Goal: Check status: Check status

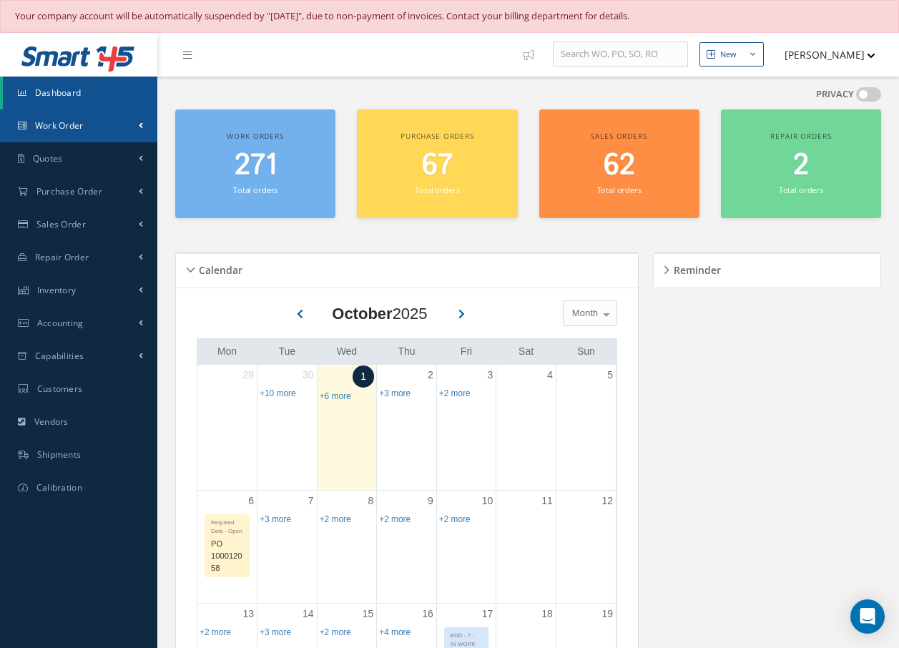
click at [89, 123] on link "Work Order" at bounding box center [78, 125] width 157 height 33
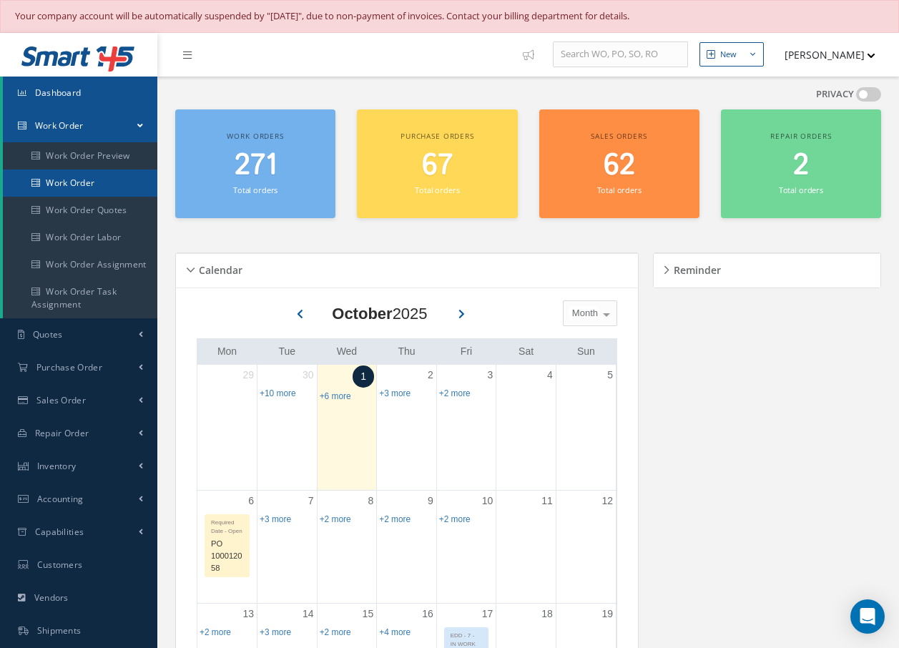
click at [92, 179] on link "Work Order" at bounding box center [80, 183] width 155 height 27
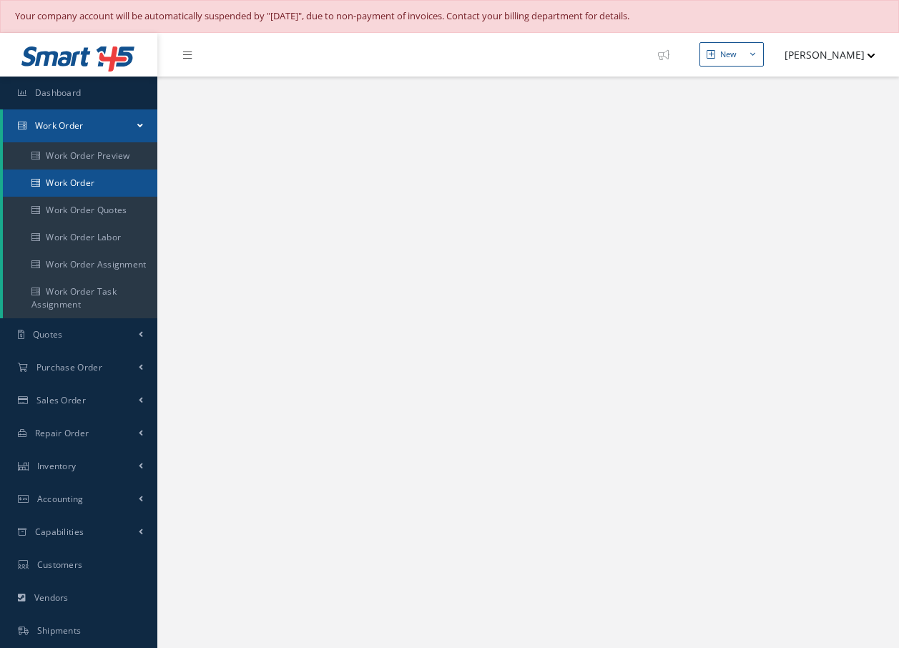
select select "25"
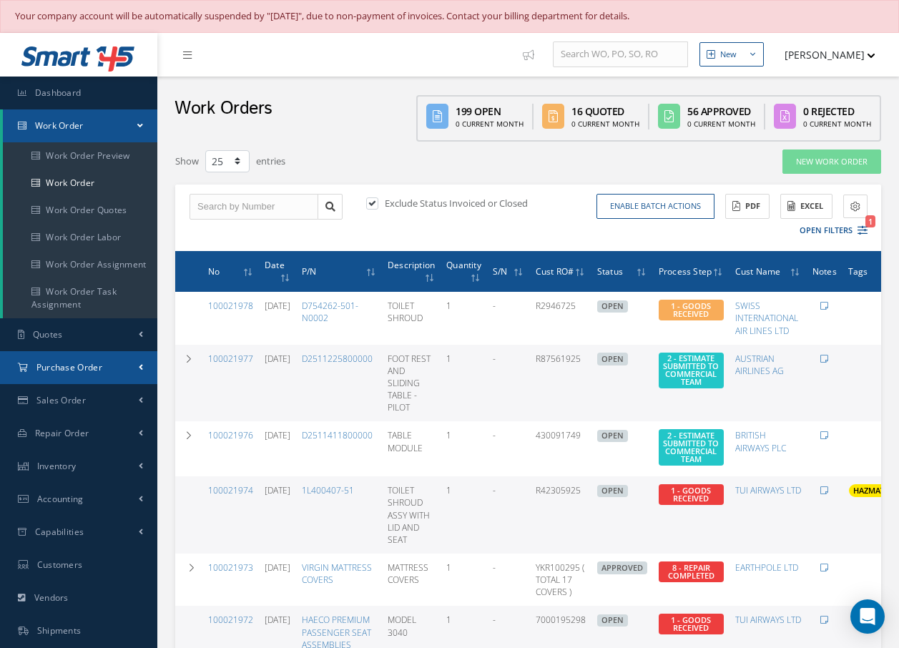
click at [96, 371] on span "Purchase Order" at bounding box center [69, 367] width 66 height 12
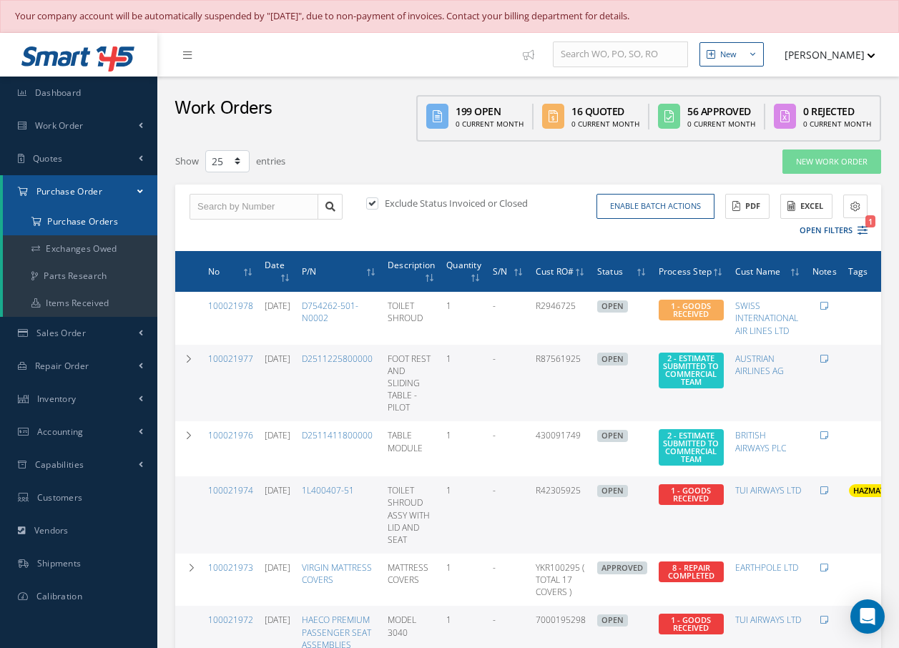
click at [88, 220] on a=1&status_id=2&status_id=3&status_id=5&collapsedFilters"] "Purchase Orders" at bounding box center [80, 221] width 155 height 27
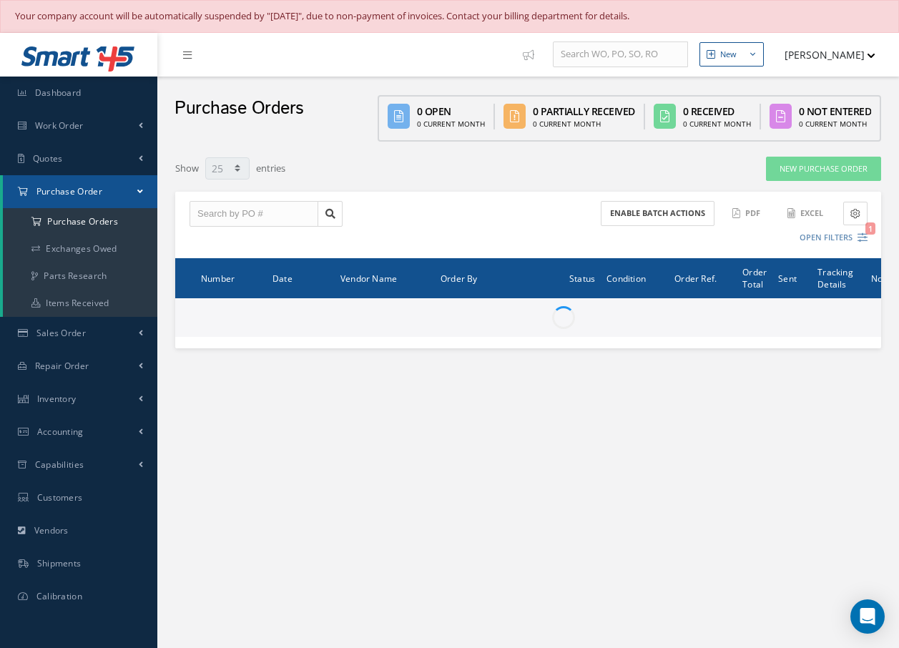
select select "25"
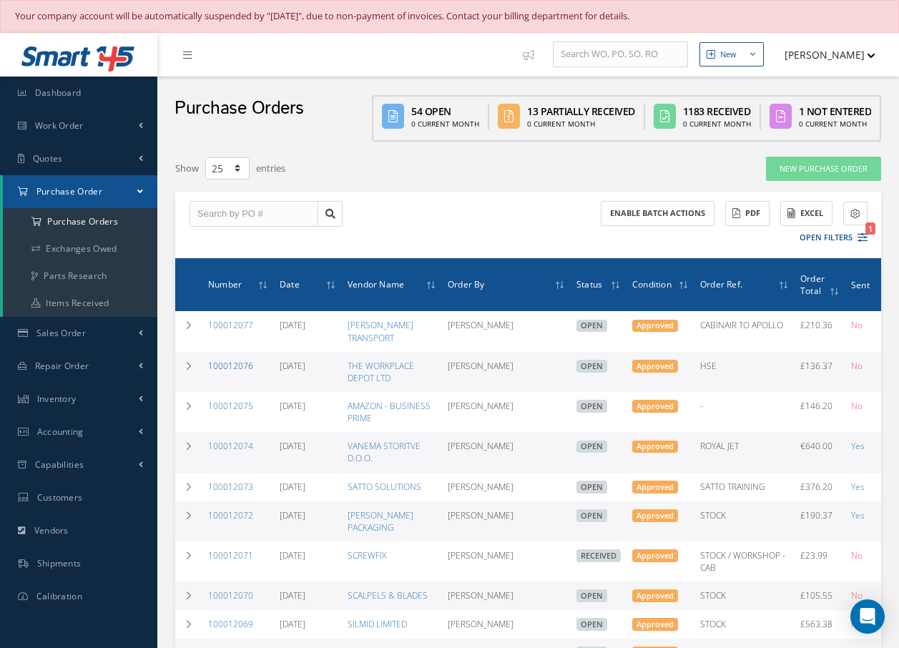
click at [218, 367] on link "100012076" at bounding box center [230, 366] width 45 height 12
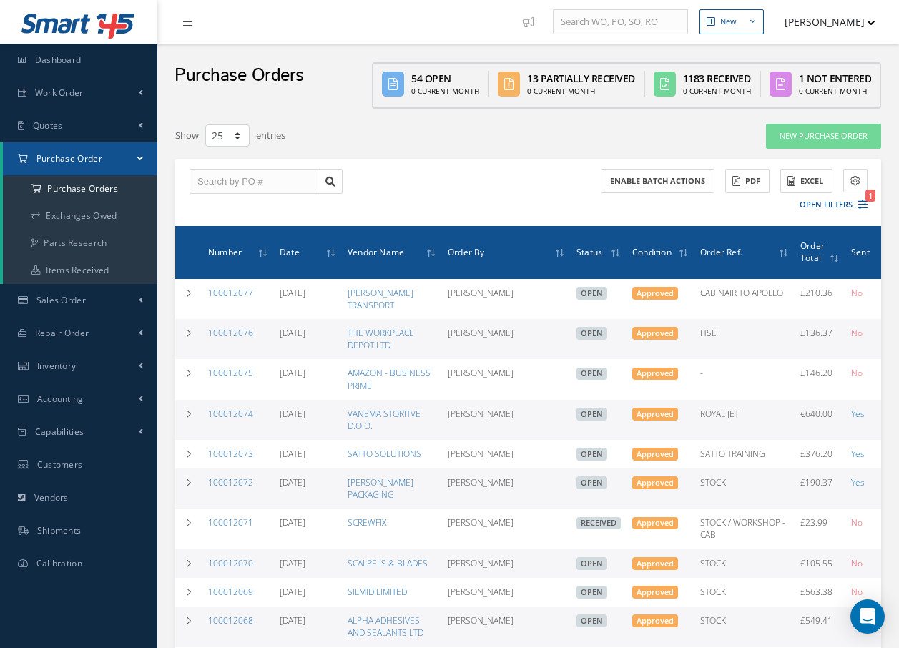
select select "25"
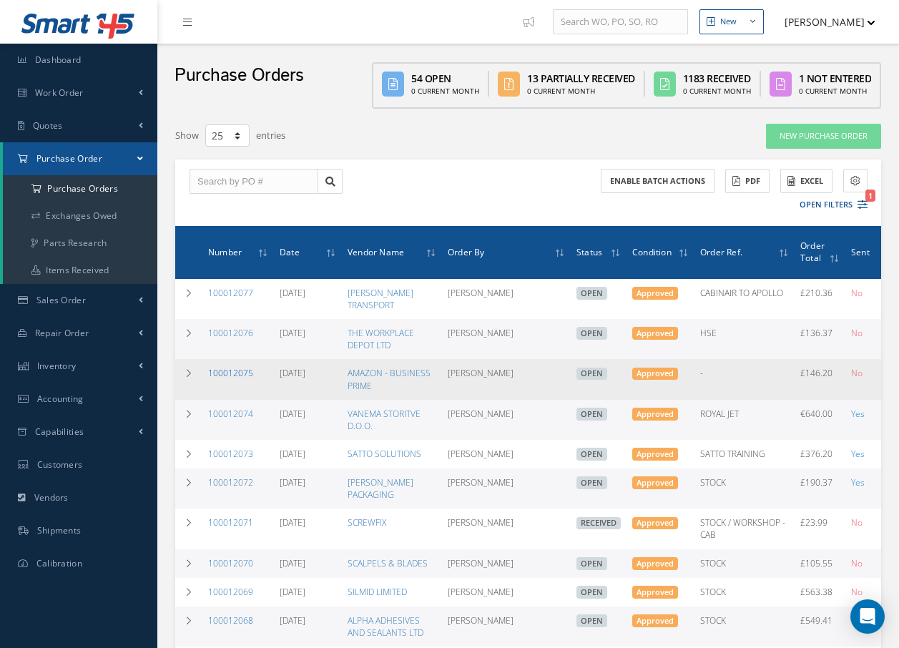
click at [223, 374] on link "100012075" at bounding box center [230, 373] width 45 height 12
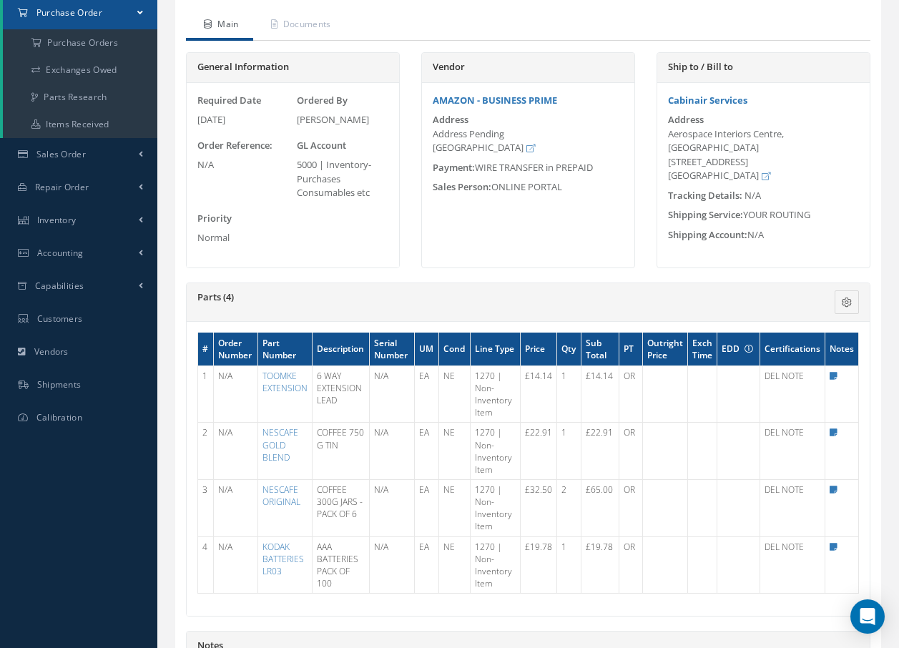
scroll to position [215, 0]
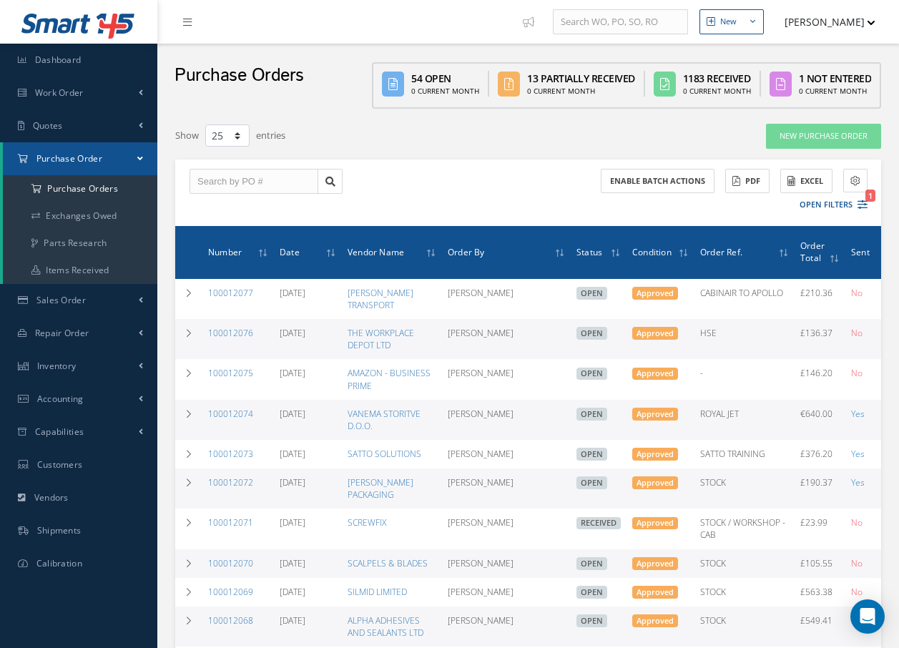
select select "25"
